Goal: Information Seeking & Learning: Compare options

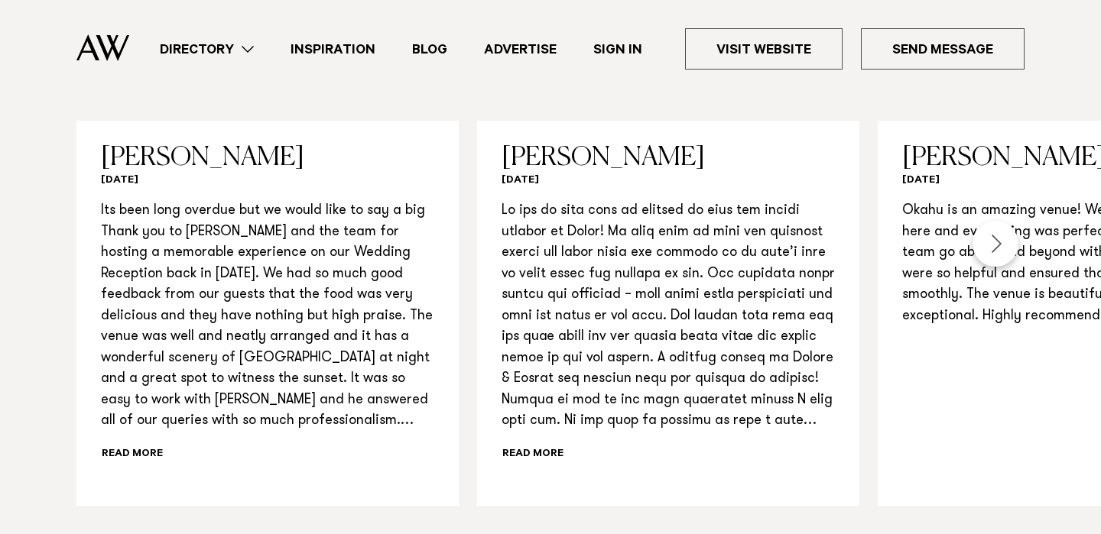
scroll to position [1574, 0]
click at [1009, 220] on div "Next slide" at bounding box center [996, 243] width 46 height 46
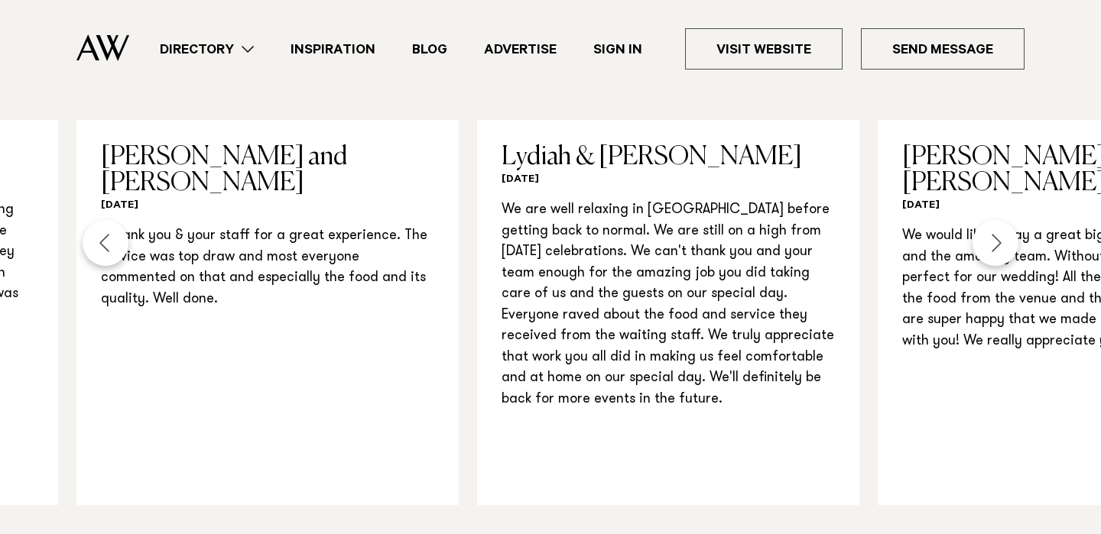
click at [1009, 220] on div "Next slide" at bounding box center [996, 243] width 46 height 46
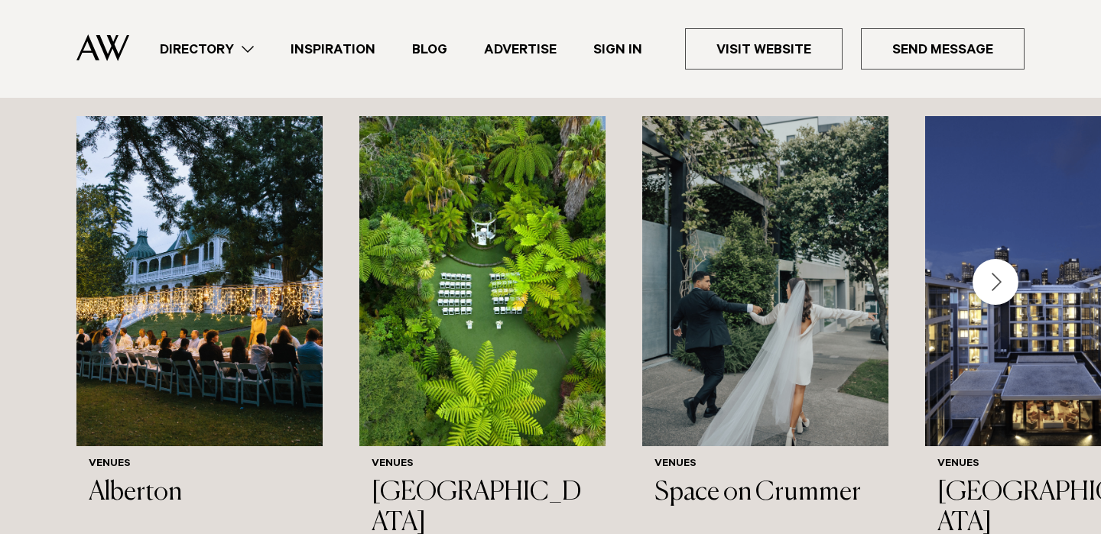
scroll to position [2227, 0]
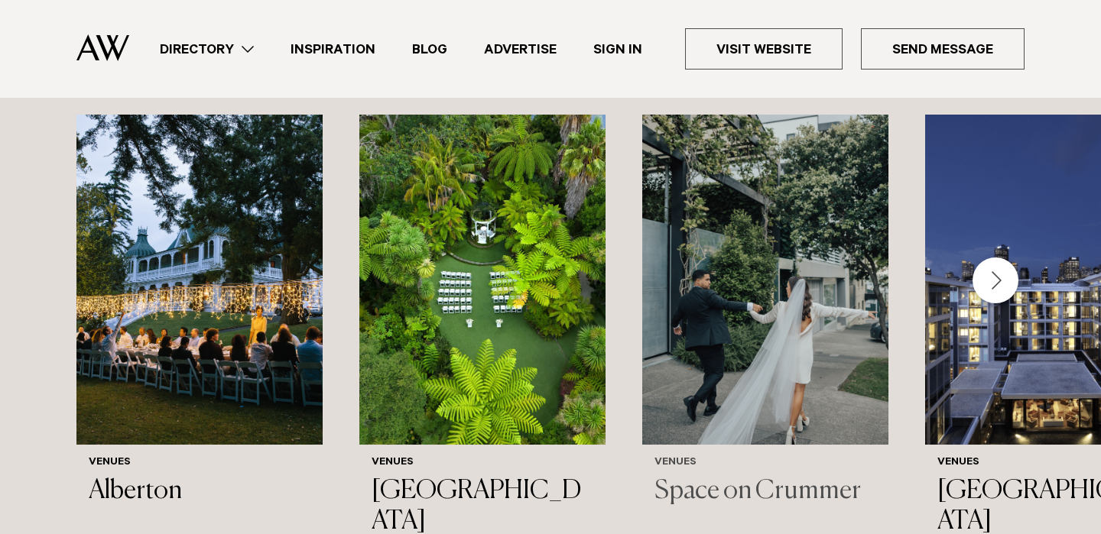
click at [796, 263] on img "3 / 44" at bounding box center [765, 280] width 246 height 330
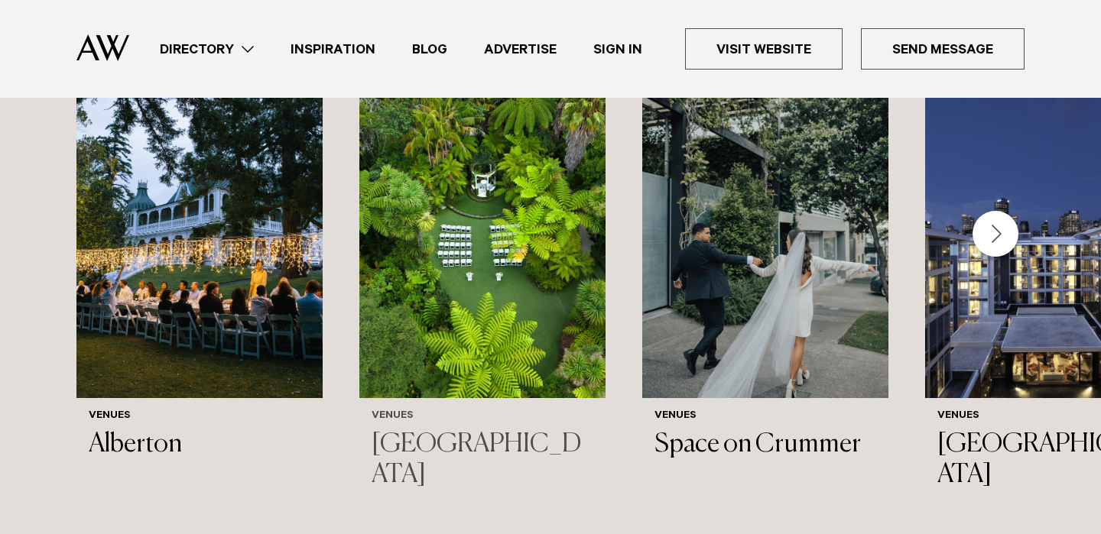
scroll to position [2274, 0]
click at [992, 214] on div "Next slide" at bounding box center [996, 233] width 46 height 46
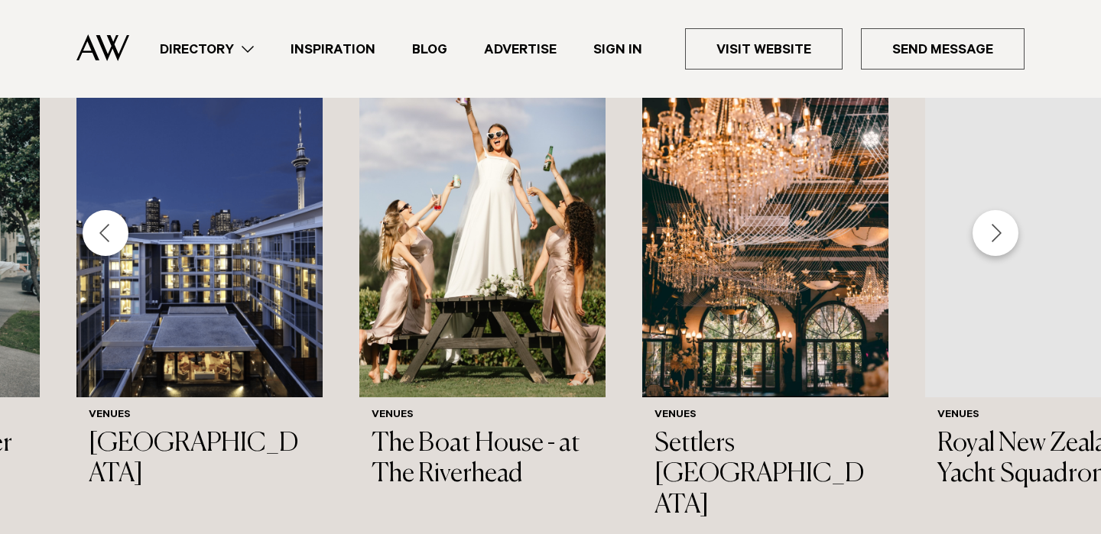
click at [992, 213] on div "Next slide" at bounding box center [996, 233] width 46 height 46
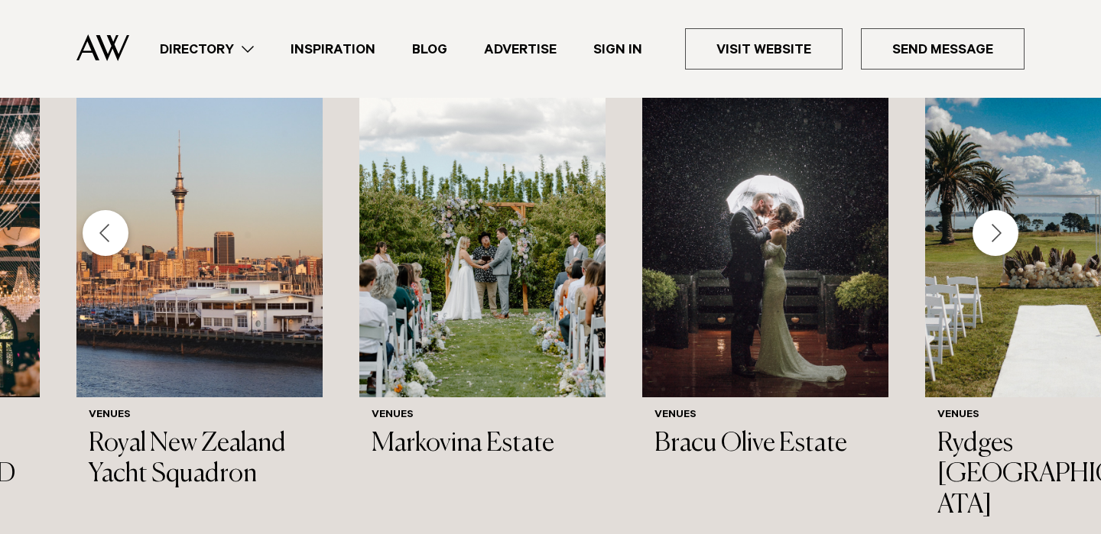
click at [992, 213] on div "Next slide" at bounding box center [996, 233] width 46 height 46
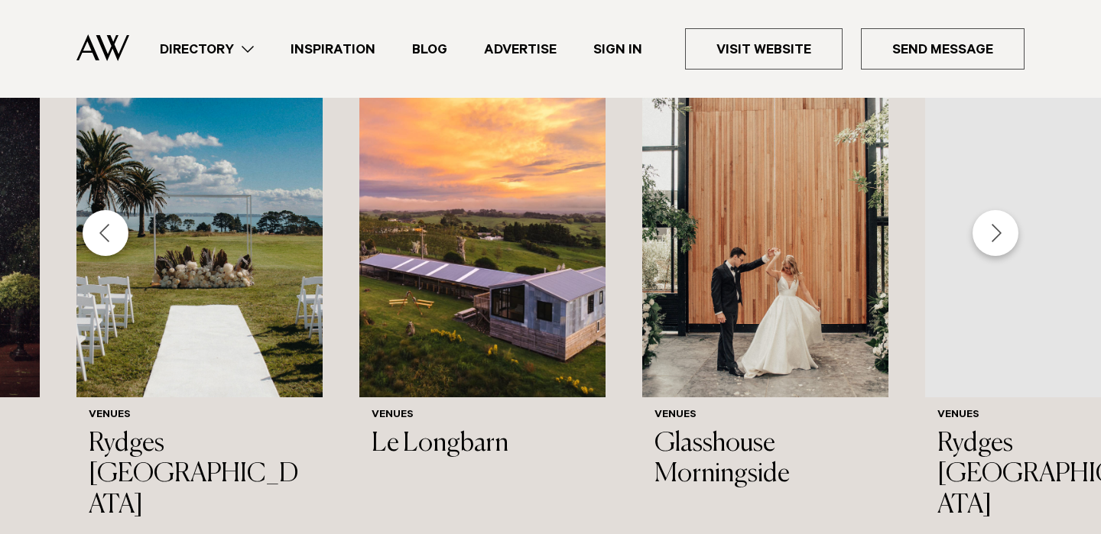
click at [992, 213] on div "Next slide" at bounding box center [996, 233] width 46 height 46
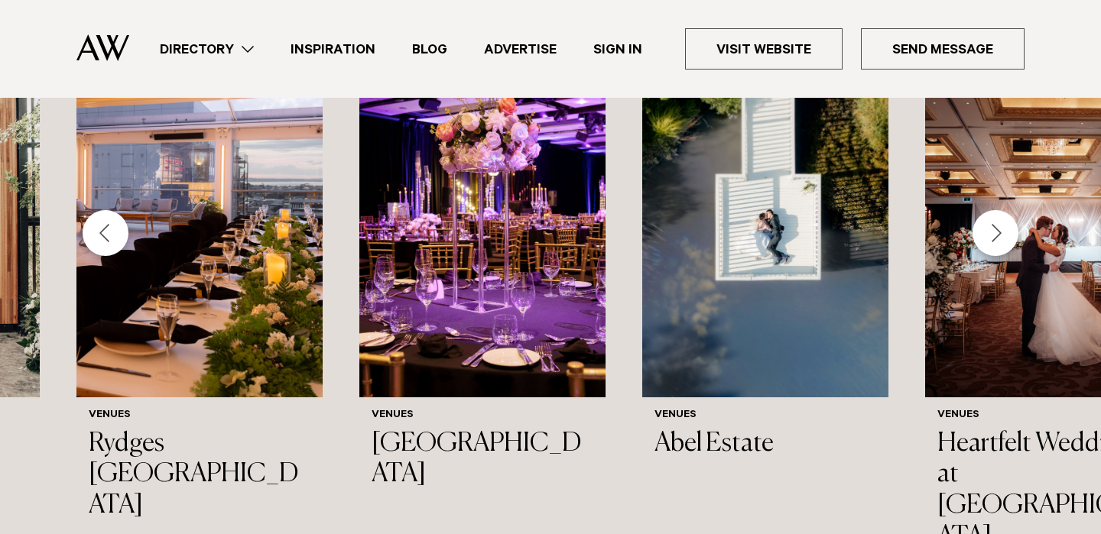
click at [992, 213] on div "Next slide" at bounding box center [996, 233] width 46 height 46
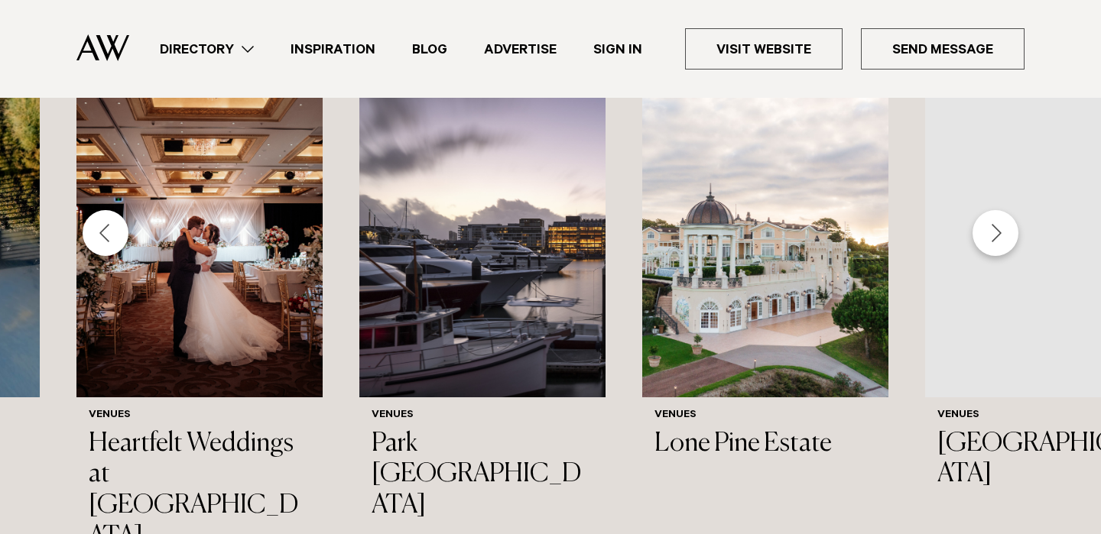
click at [992, 213] on div "Next slide" at bounding box center [996, 233] width 46 height 46
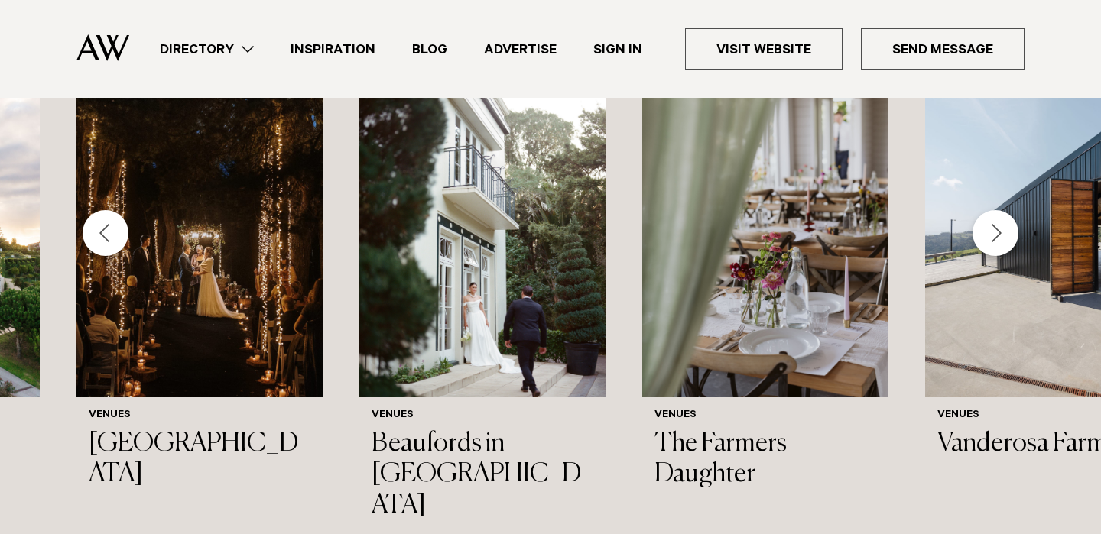
click at [992, 213] on div "Next slide" at bounding box center [996, 233] width 46 height 46
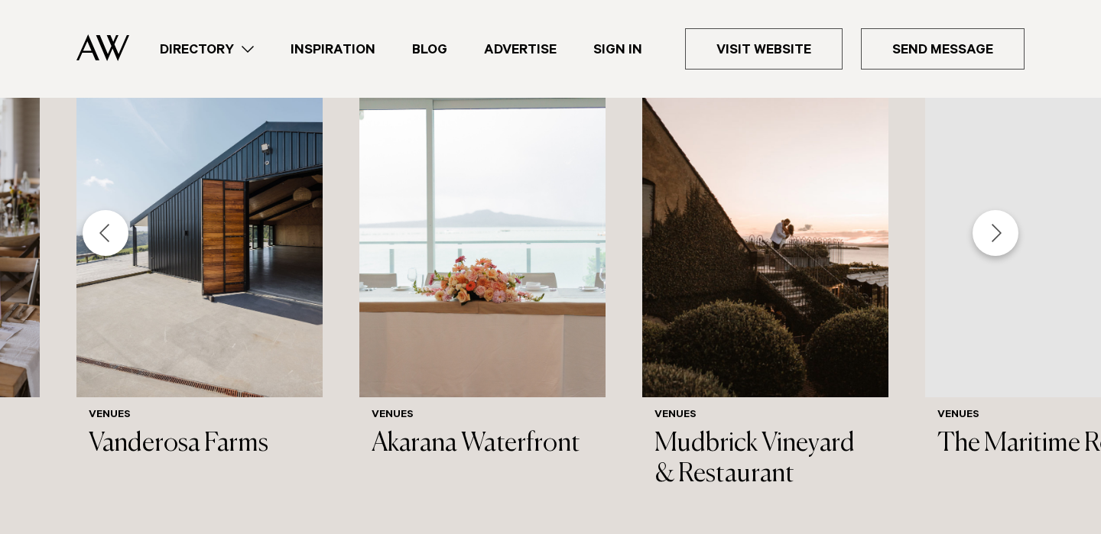
click at [992, 213] on div "Next slide" at bounding box center [996, 233] width 46 height 46
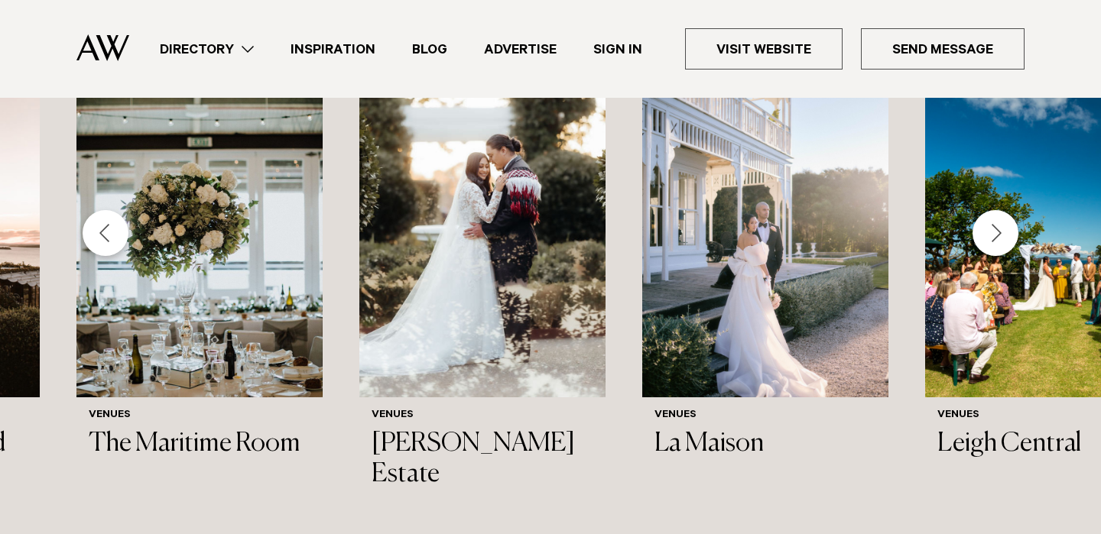
click at [115, 218] on div "Previous slide" at bounding box center [106, 233] width 46 height 46
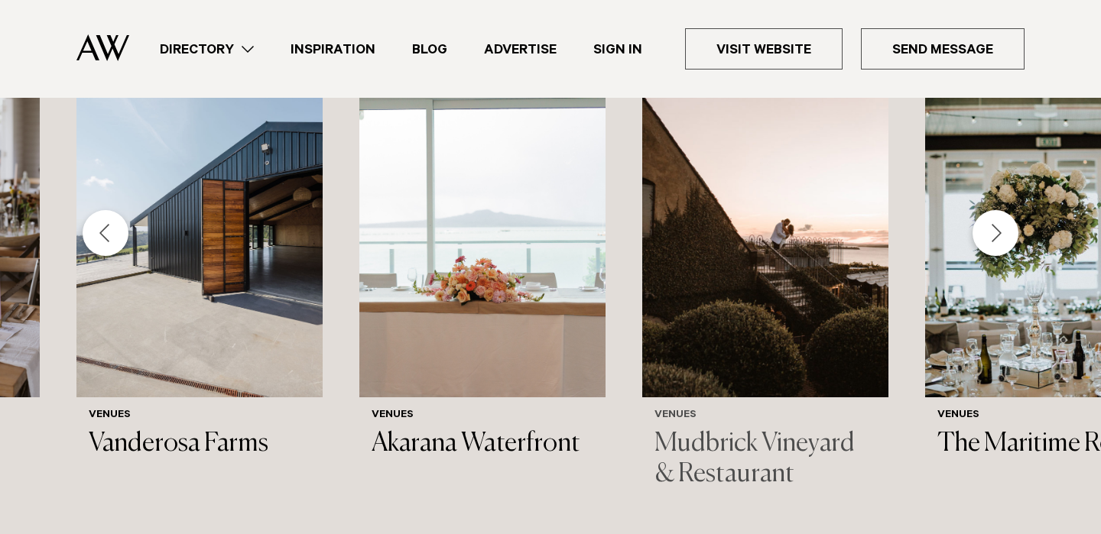
click at [795, 283] on img "24 / 44" at bounding box center [765, 232] width 246 height 330
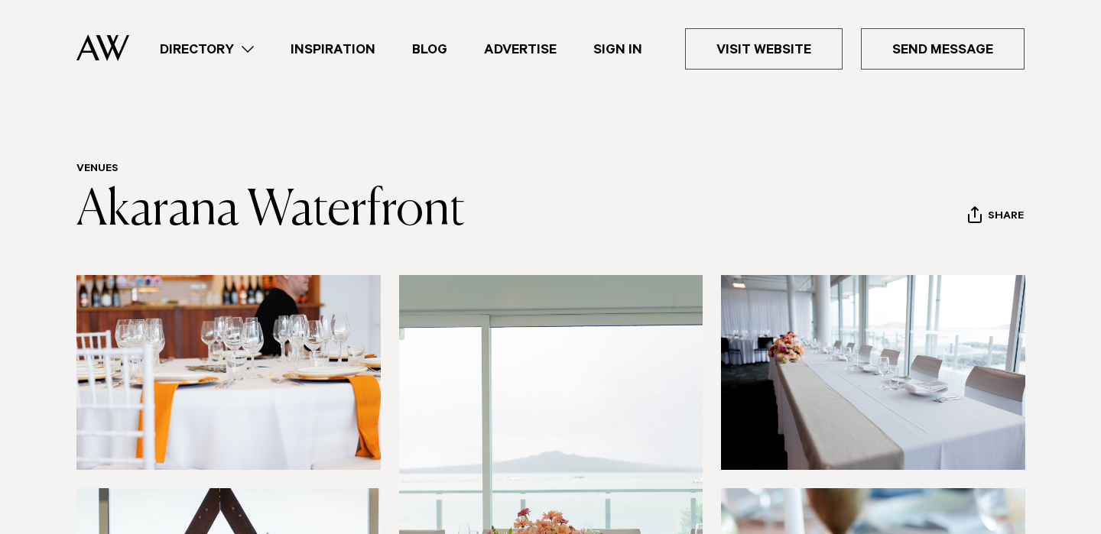
click at [289, 313] on img at bounding box center [228, 372] width 304 height 195
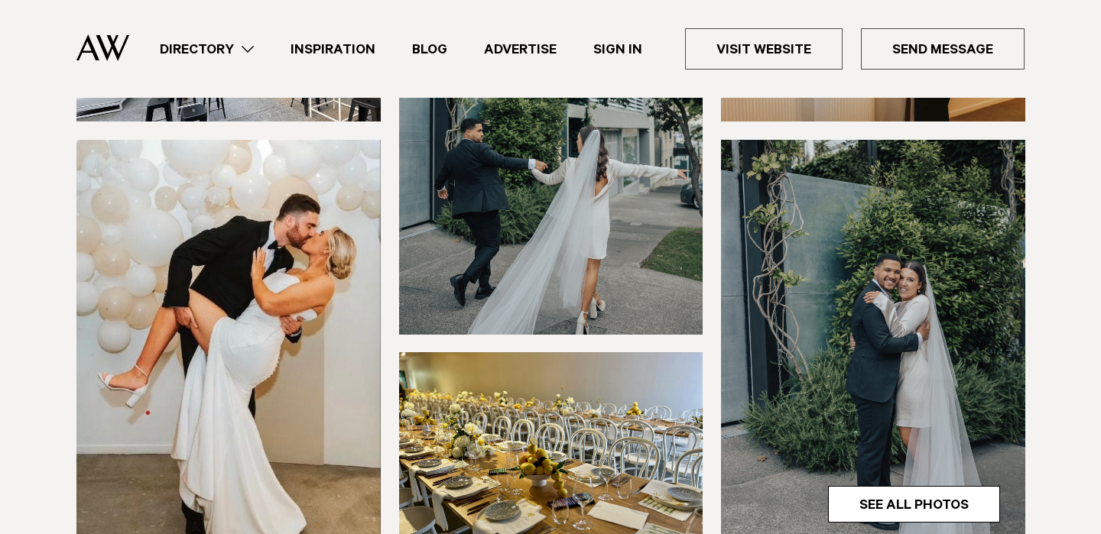
scroll to position [412, 0]
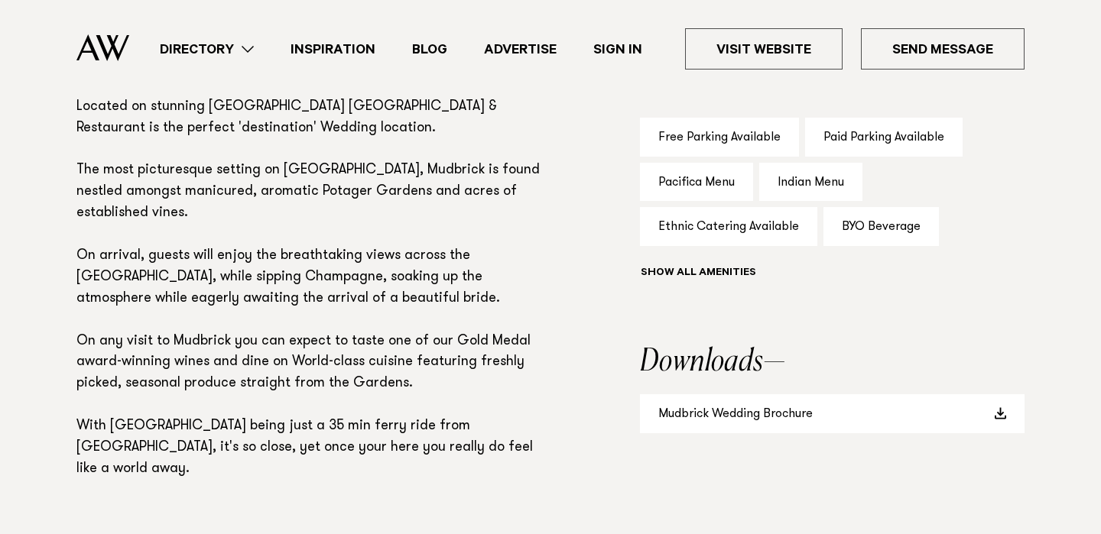
scroll to position [1189, 0]
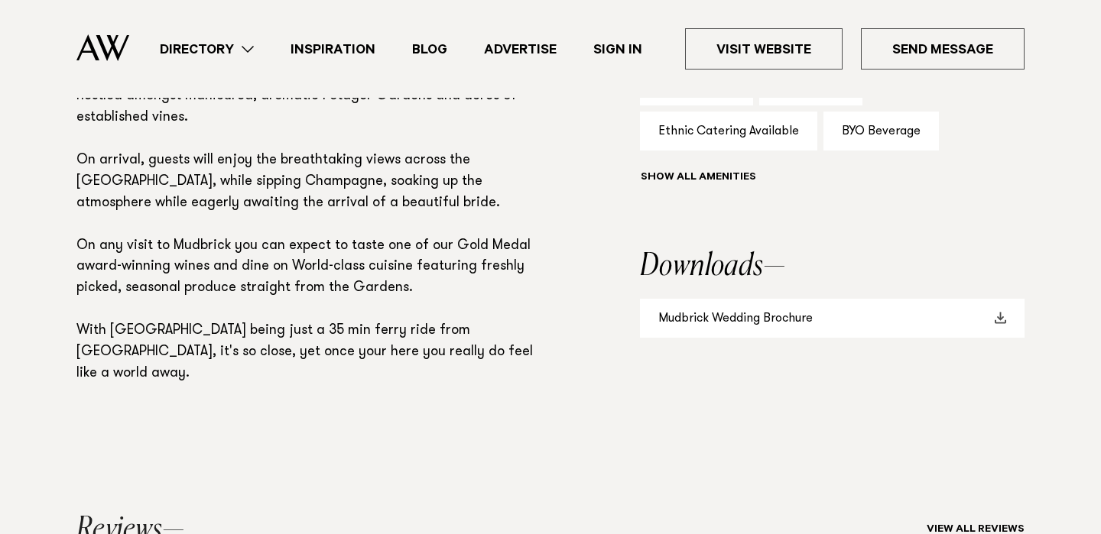
click at [739, 322] on link "Mudbrick Wedding Brochure" at bounding box center [832, 318] width 385 height 39
